Goal: Task Accomplishment & Management: Manage account settings

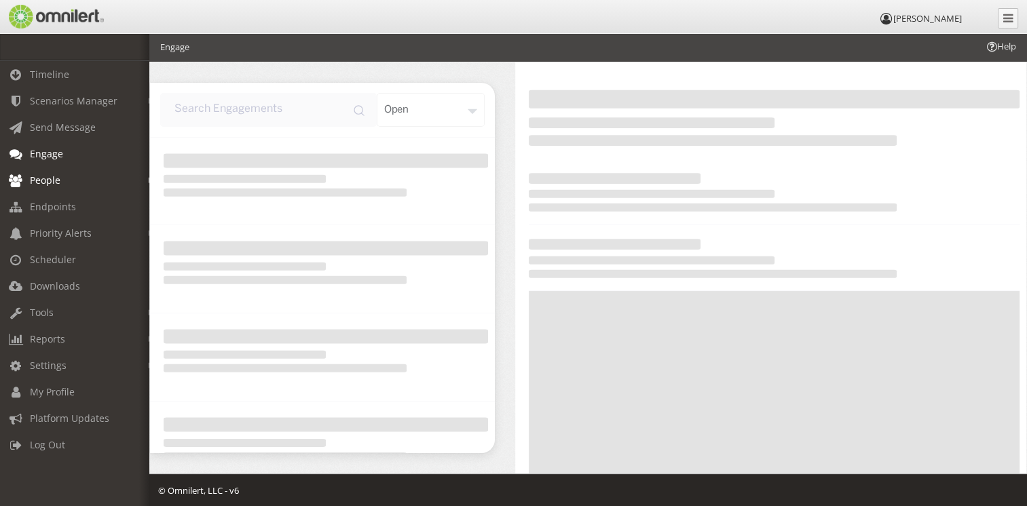
click at [53, 181] on span "People" at bounding box center [45, 180] width 31 height 13
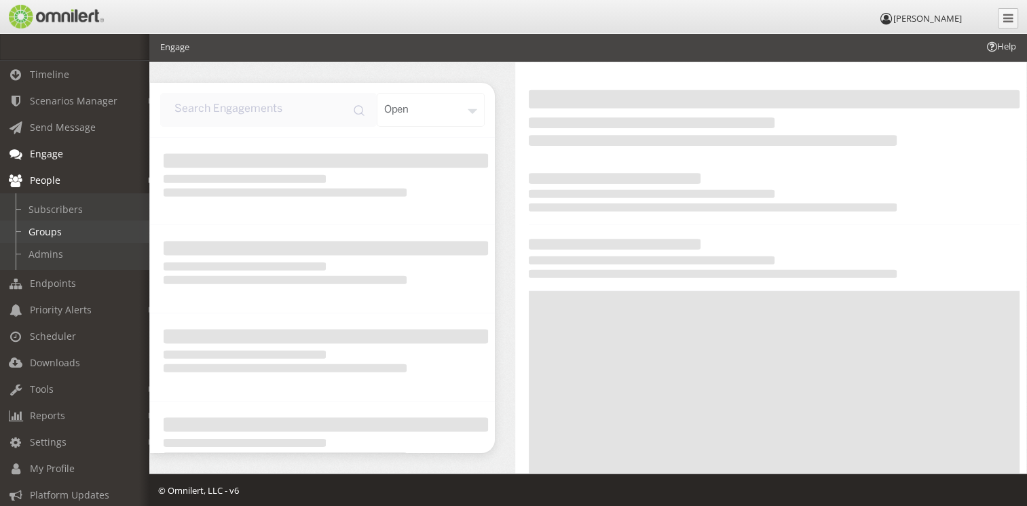
click at [62, 232] on link "Groups" at bounding box center [81, 232] width 162 height 22
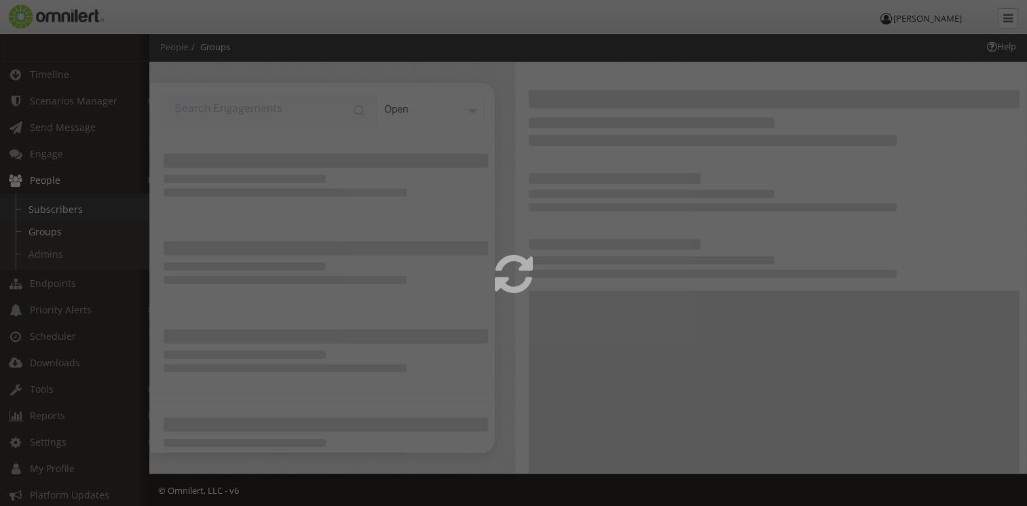
select select
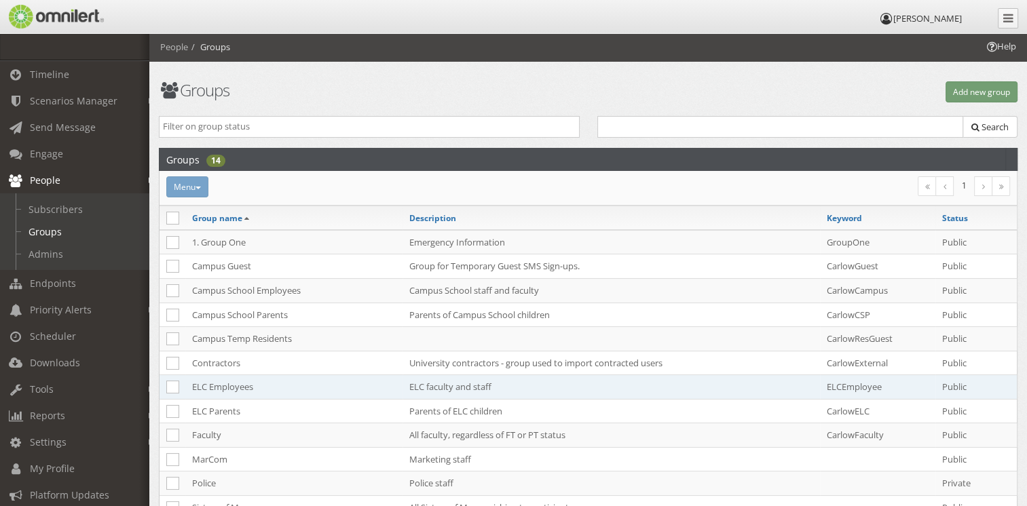
click at [233, 387] on td "ELC Employees" at bounding box center [293, 387] width 217 height 24
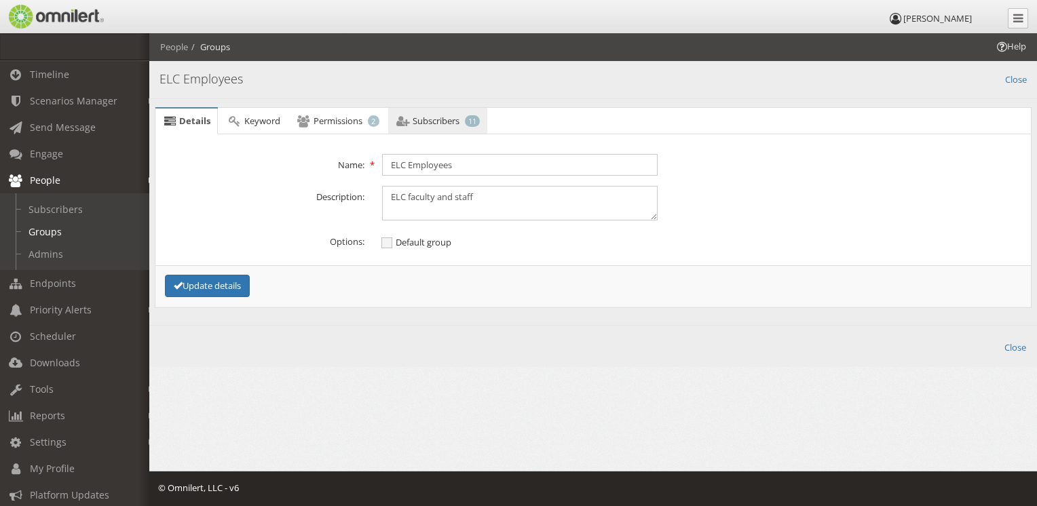
click at [448, 118] on span "Subscribers" at bounding box center [436, 121] width 47 height 12
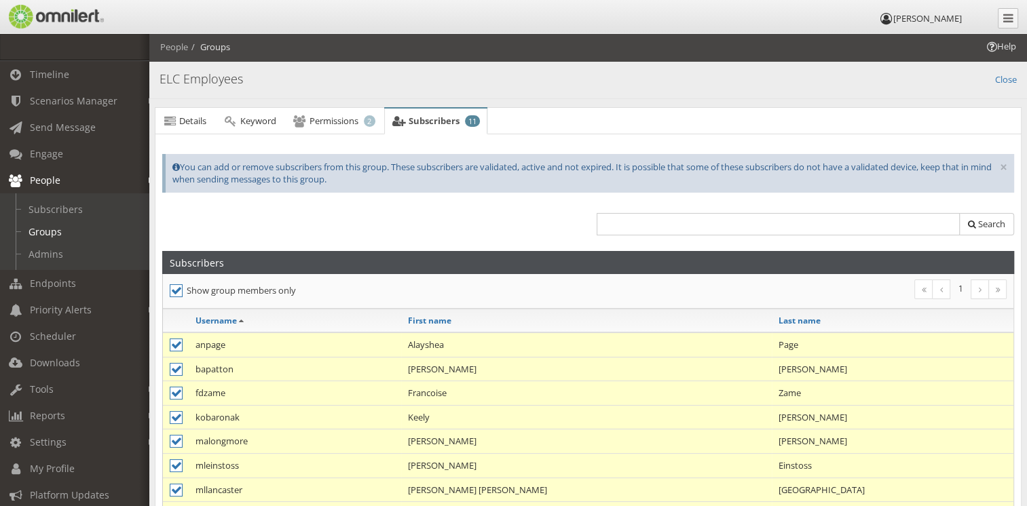
scroll to position [136, 0]
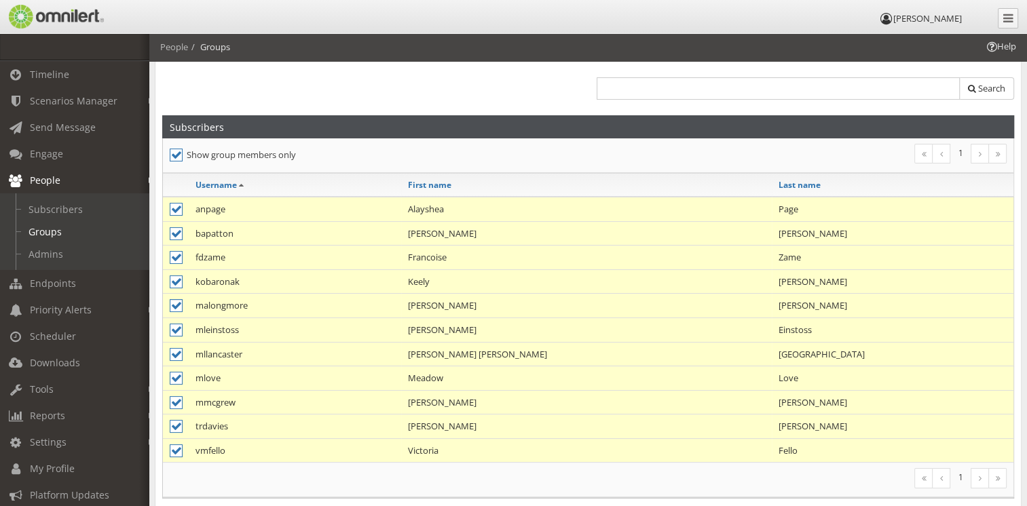
click at [179, 305] on icon at bounding box center [176, 305] width 13 height 13
checkbox input "false"
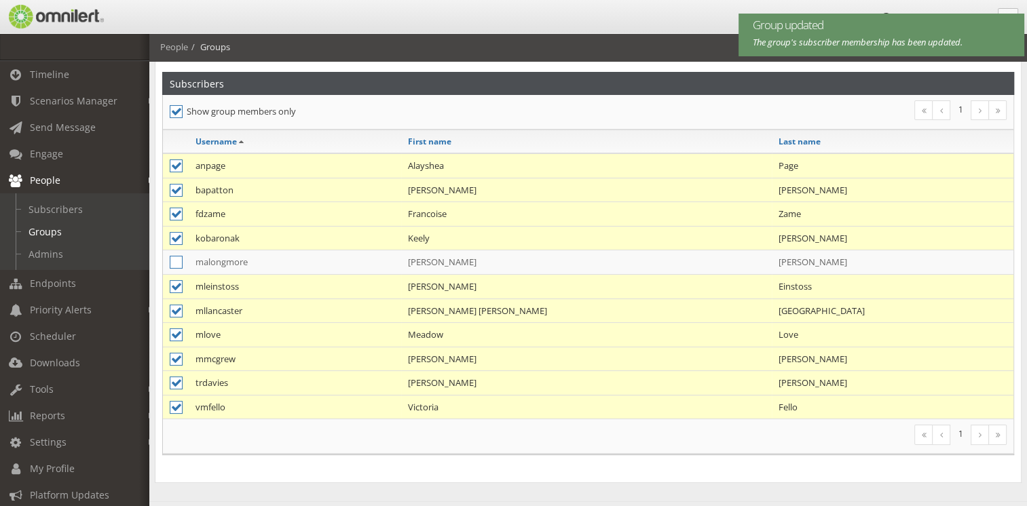
scroll to position [113, 0]
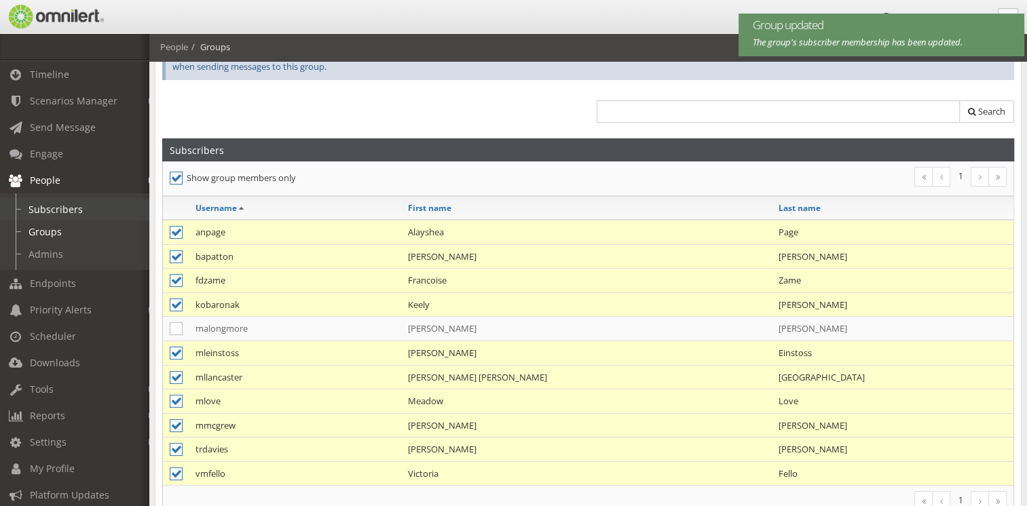
click at [62, 213] on link "Subscribers" at bounding box center [81, 209] width 162 height 22
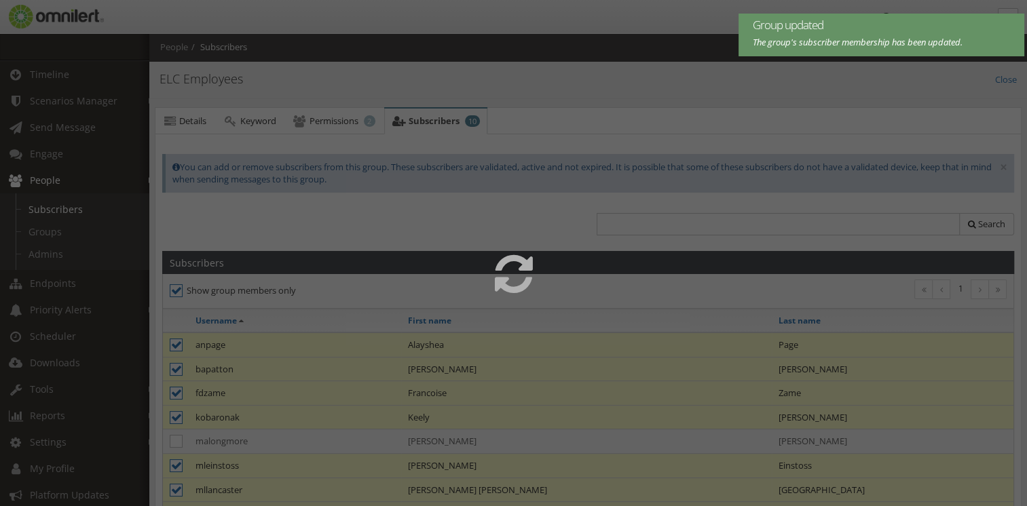
select select
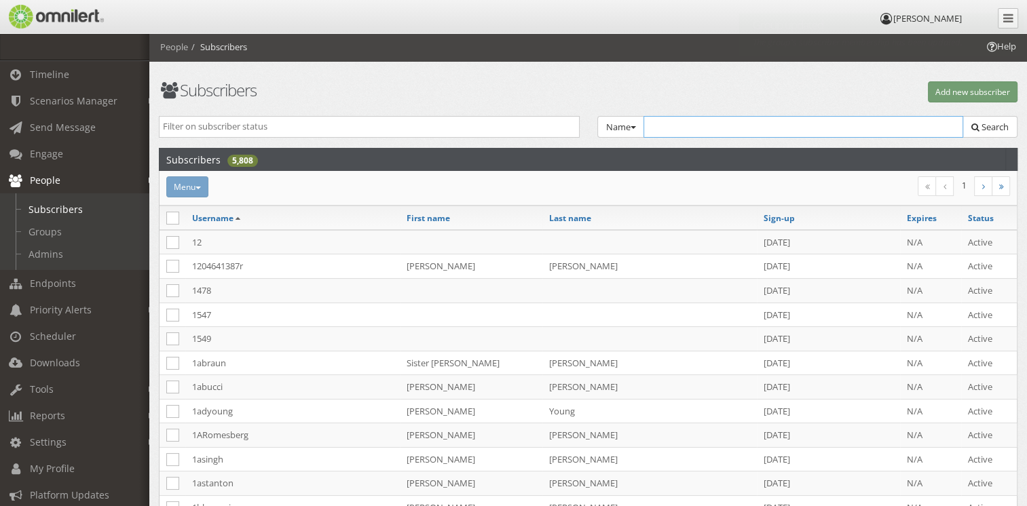
click at [703, 132] on input "text" at bounding box center [804, 127] width 320 height 22
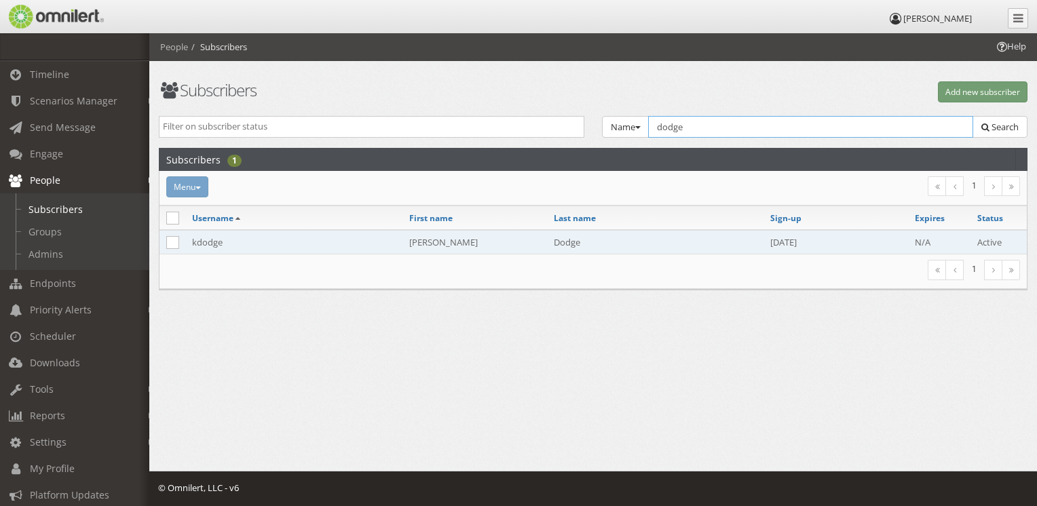
type input "dodge"
click at [565, 245] on td "Dodge" at bounding box center [655, 242] width 217 height 24
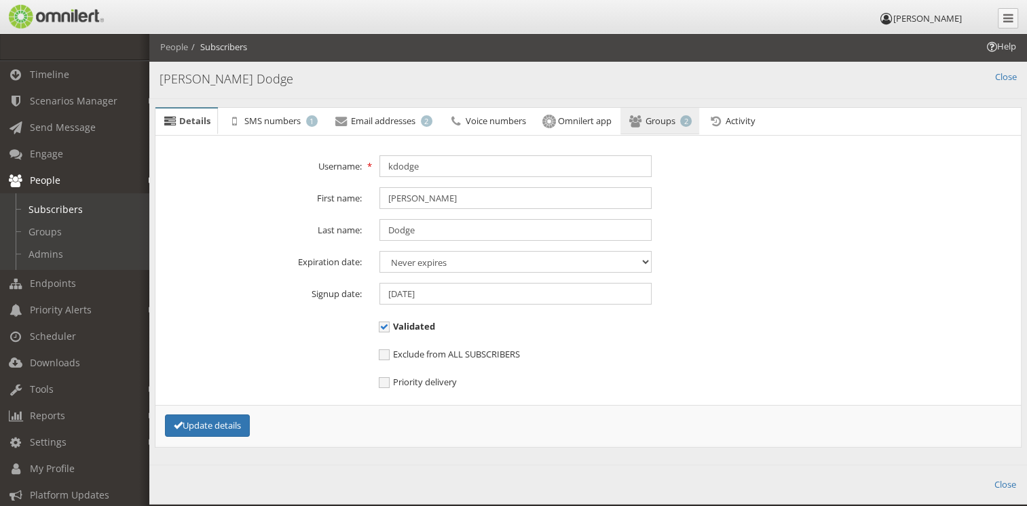
click at [663, 118] on span "Groups" at bounding box center [660, 121] width 30 height 12
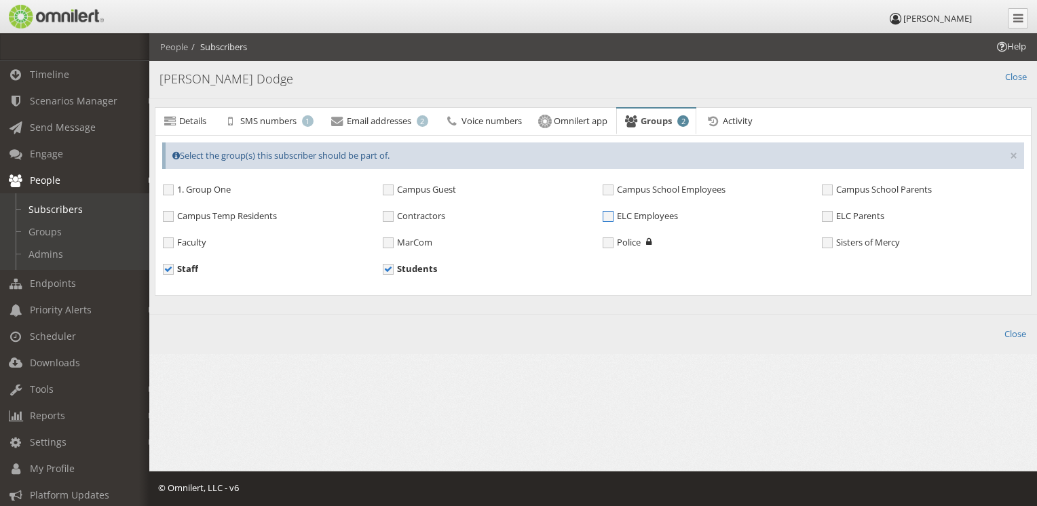
click at [606, 216] on span "ELC Employees" at bounding box center [640, 216] width 75 height 12
click at [606, 216] on input "ELC Employees" at bounding box center [609, 218] width 12 height 12
checkbox input "true"
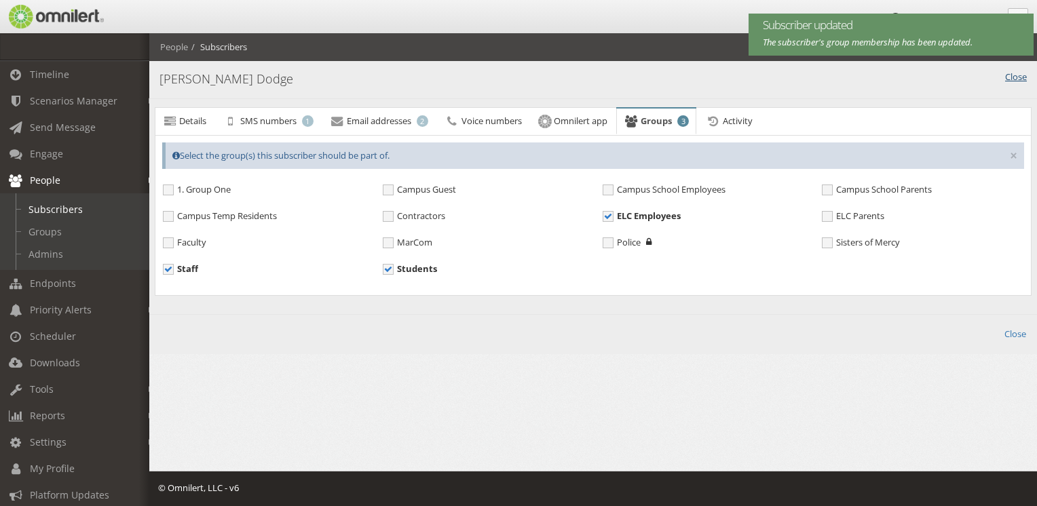
click at [1015, 75] on link "Close" at bounding box center [1016, 77] width 22 height 13
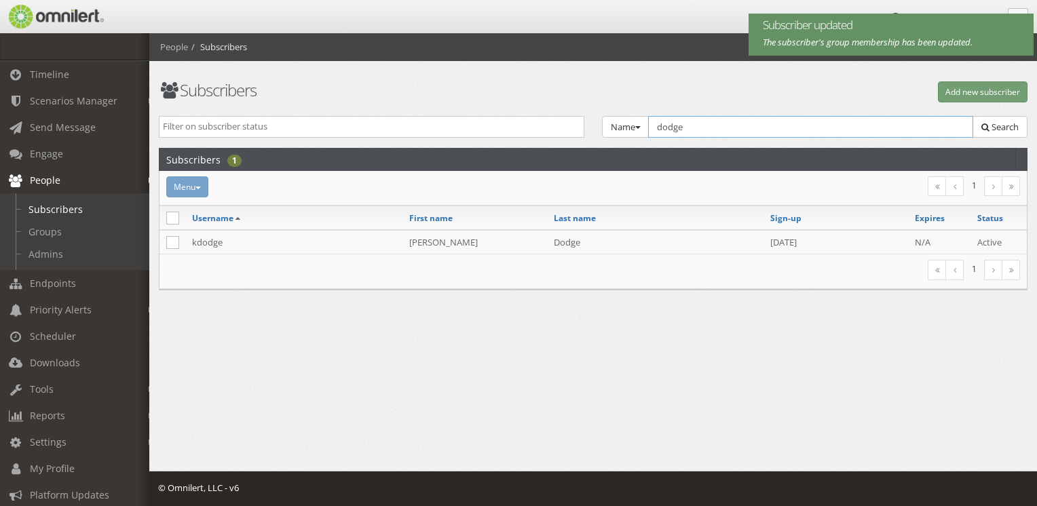
click at [813, 126] on input "dodge" at bounding box center [810, 127] width 325 height 22
drag, startPoint x: 813, startPoint y: 126, endPoint x: 652, endPoint y: 111, distance: 162.3
click at [652, 111] on div "Subscribers Add new subscriber Active Inactive Expired Unvalidated Opted-Out Te…" at bounding box center [593, 175] width 888 height 284
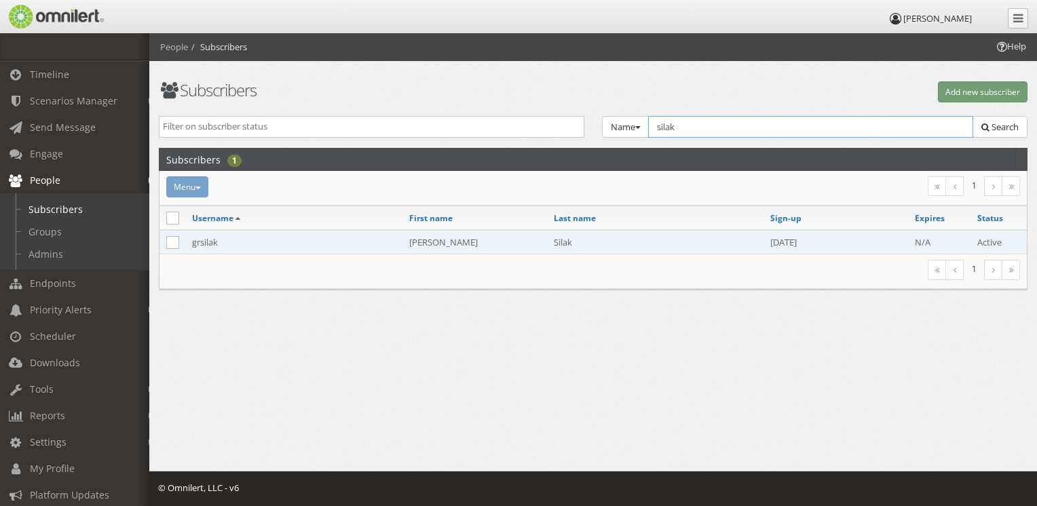
type input "silak"
click at [212, 243] on td "grsilak" at bounding box center [293, 242] width 217 height 24
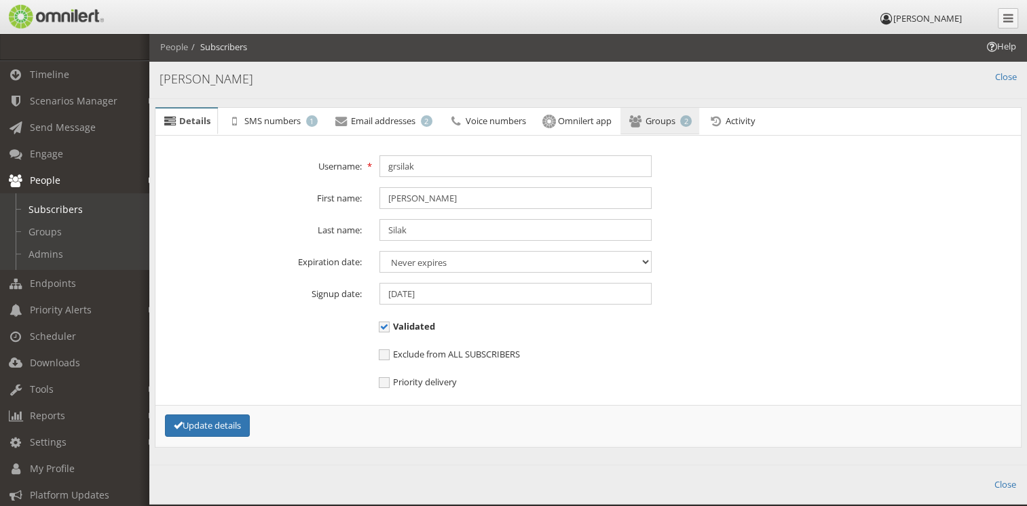
click at [688, 113] on link "Groups 2" at bounding box center [660, 121] width 79 height 27
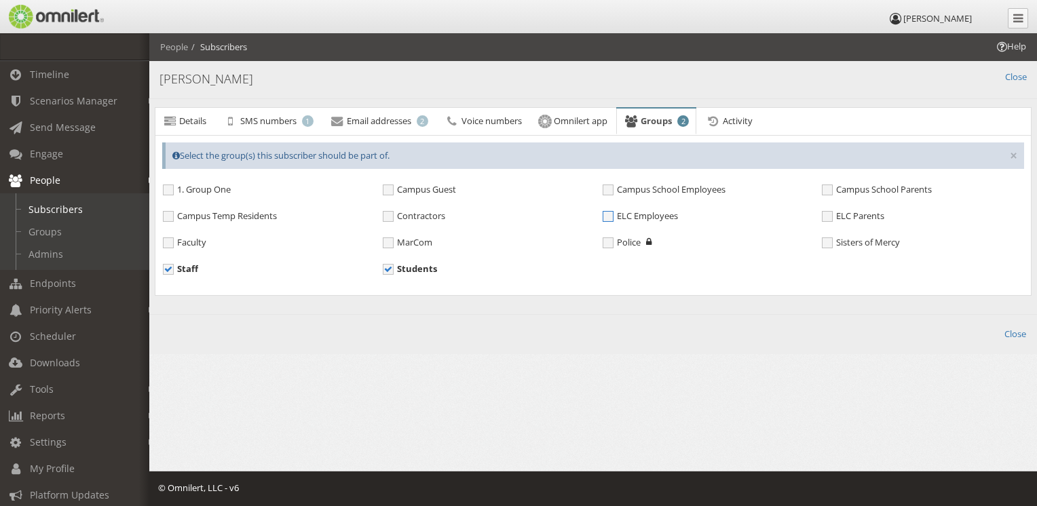
click at [656, 210] on span "ELC Employees" at bounding box center [640, 216] width 75 height 12
click at [615, 212] on input "ELC Employees" at bounding box center [609, 218] width 12 height 12
checkbox input "true"
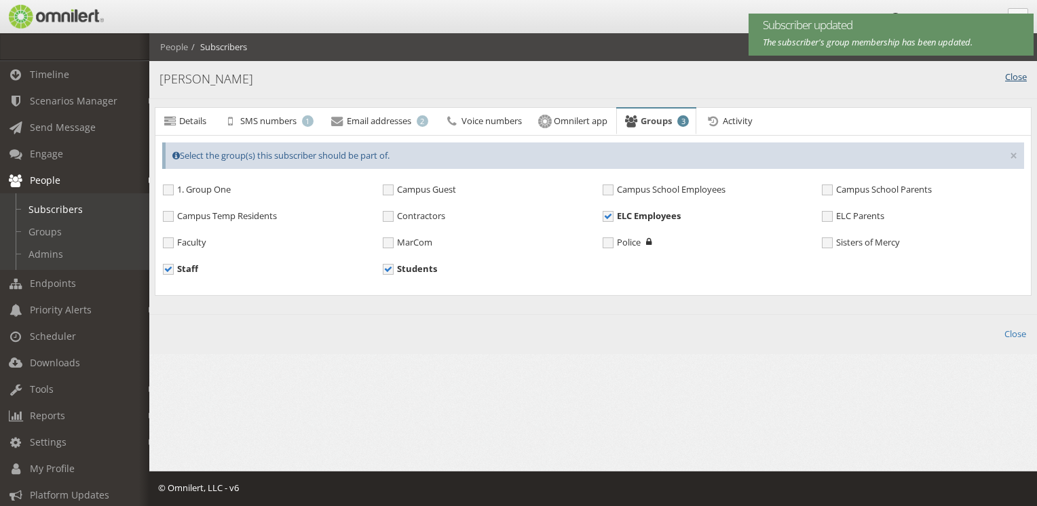
click at [1013, 77] on link "Close" at bounding box center [1016, 77] width 22 height 13
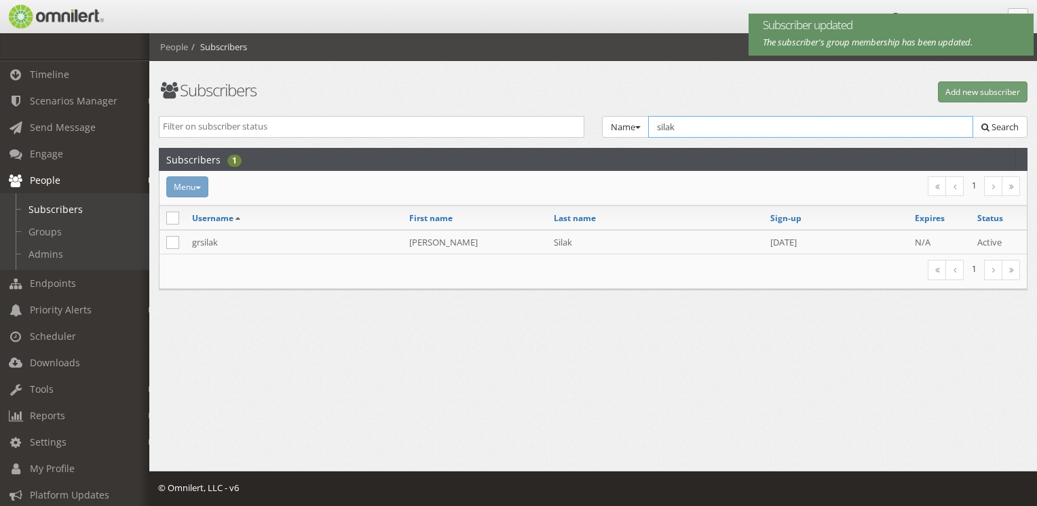
drag, startPoint x: 840, startPoint y: 132, endPoint x: 583, endPoint y: 128, distance: 256.6
click at [583, 128] on div "Active Inactive Expired Unvalidated Opted-Out Terminated Name Group Email Name …" at bounding box center [593, 132] width 887 height 33
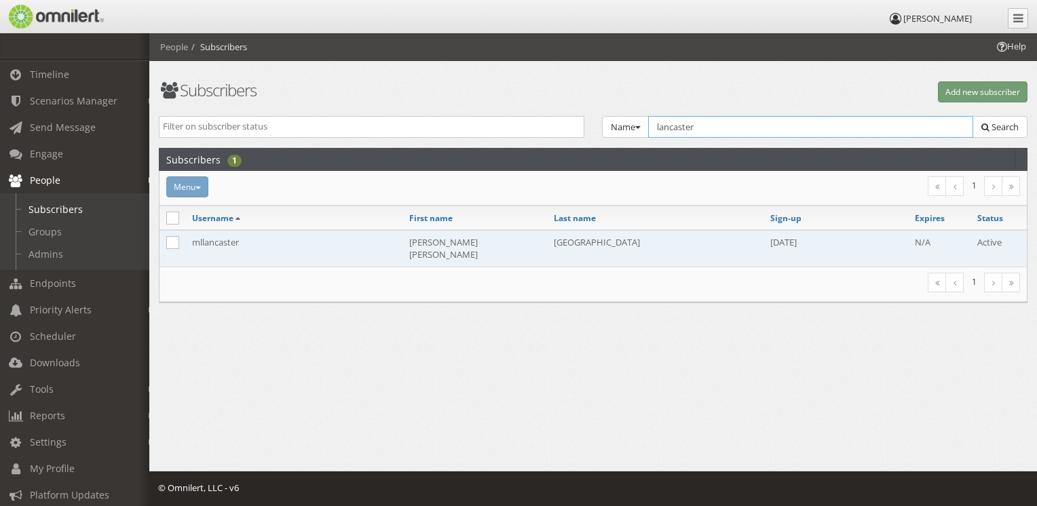
type input "lancaster"
click at [588, 241] on td "[GEOGRAPHIC_DATA]" at bounding box center [655, 248] width 217 height 37
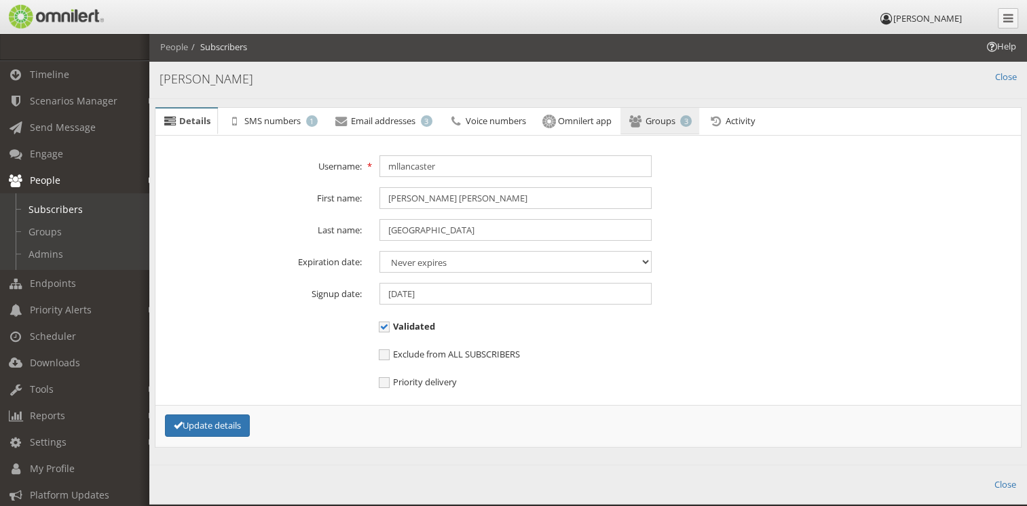
click at [692, 122] on span "3" at bounding box center [686, 121] width 12 height 12
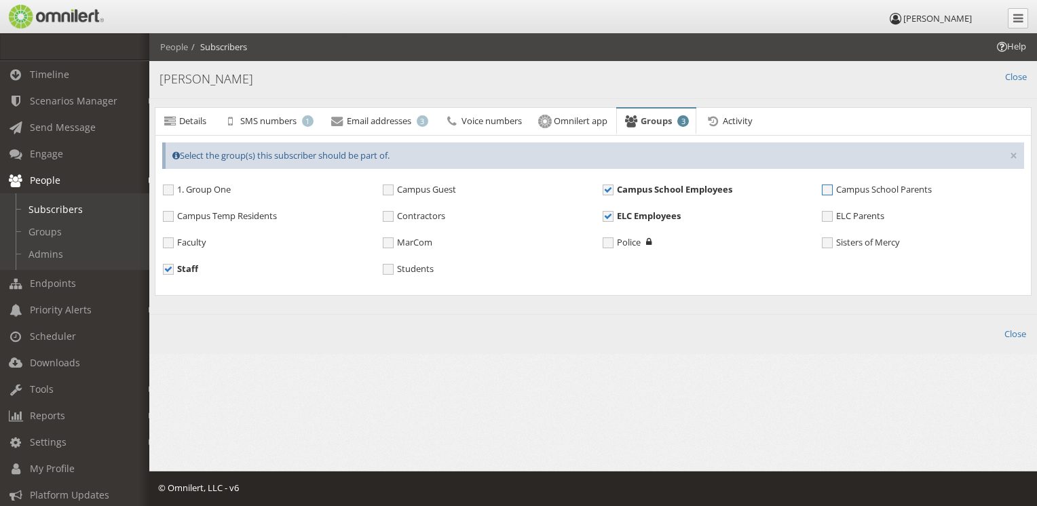
click at [823, 189] on span "Campus School Parents" at bounding box center [877, 190] width 110 height 12
click at [823, 189] on input "Campus School Parents" at bounding box center [828, 191] width 12 height 12
checkbox input "true"
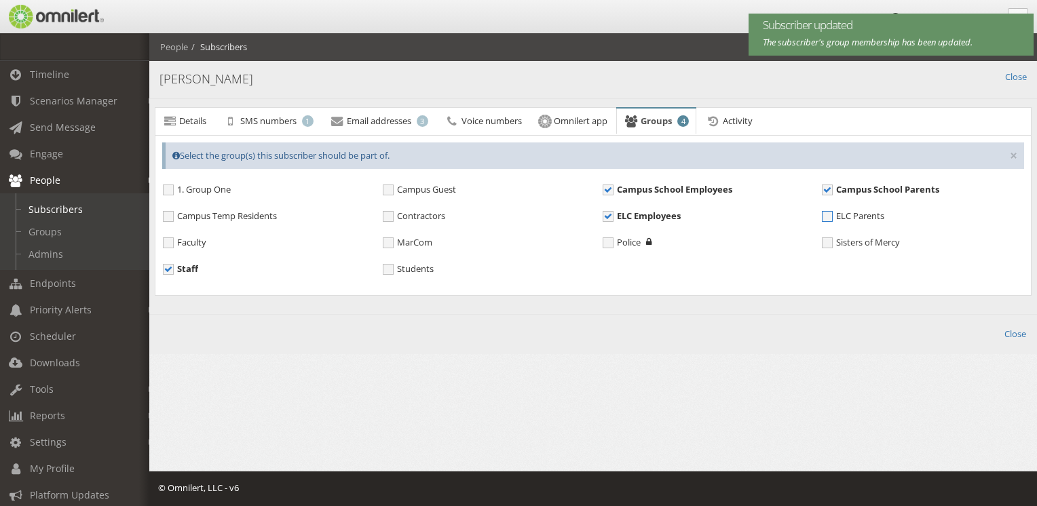
click at [863, 217] on span "ELC Parents" at bounding box center [853, 216] width 62 height 12
click at [834, 217] on input "ELC Parents" at bounding box center [828, 218] width 12 height 12
checkbox input "true"
click at [1019, 333] on link "Close" at bounding box center [1016, 334] width 22 height 13
